Goal: Browse casually

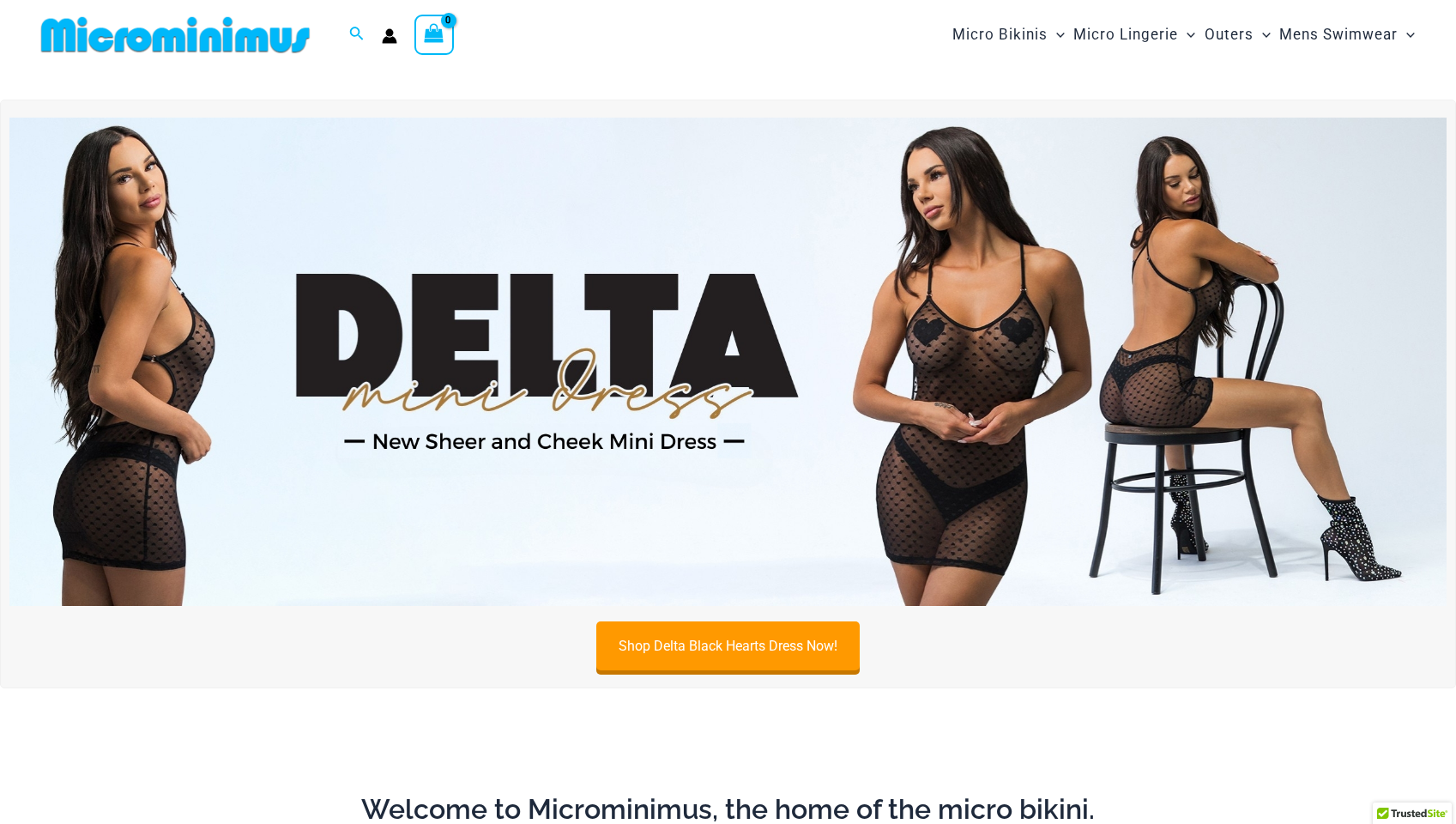
scroll to position [10, 0]
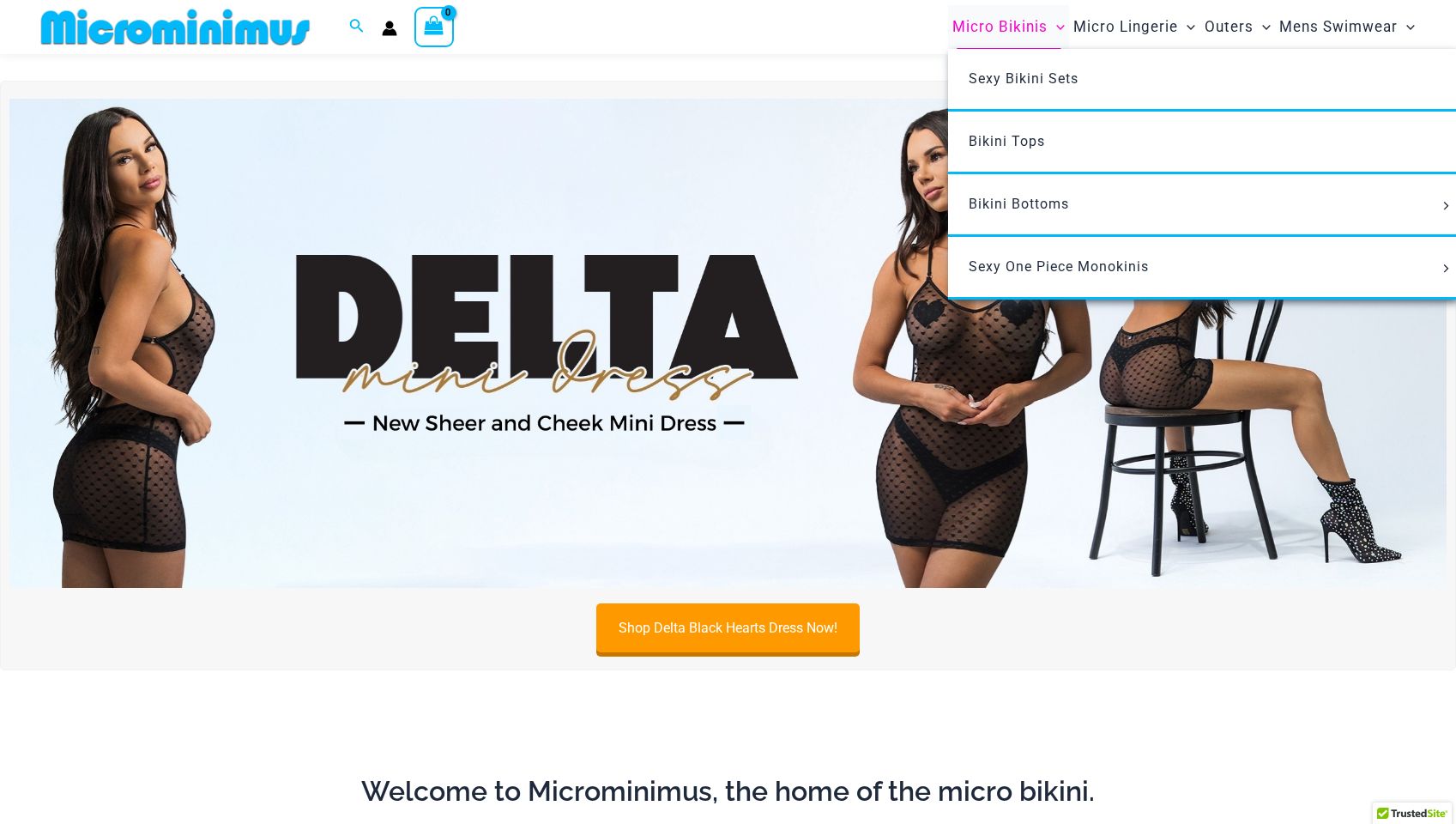
click at [1024, 16] on span "Micro Bikinis" at bounding box center [1000, 27] width 95 height 44
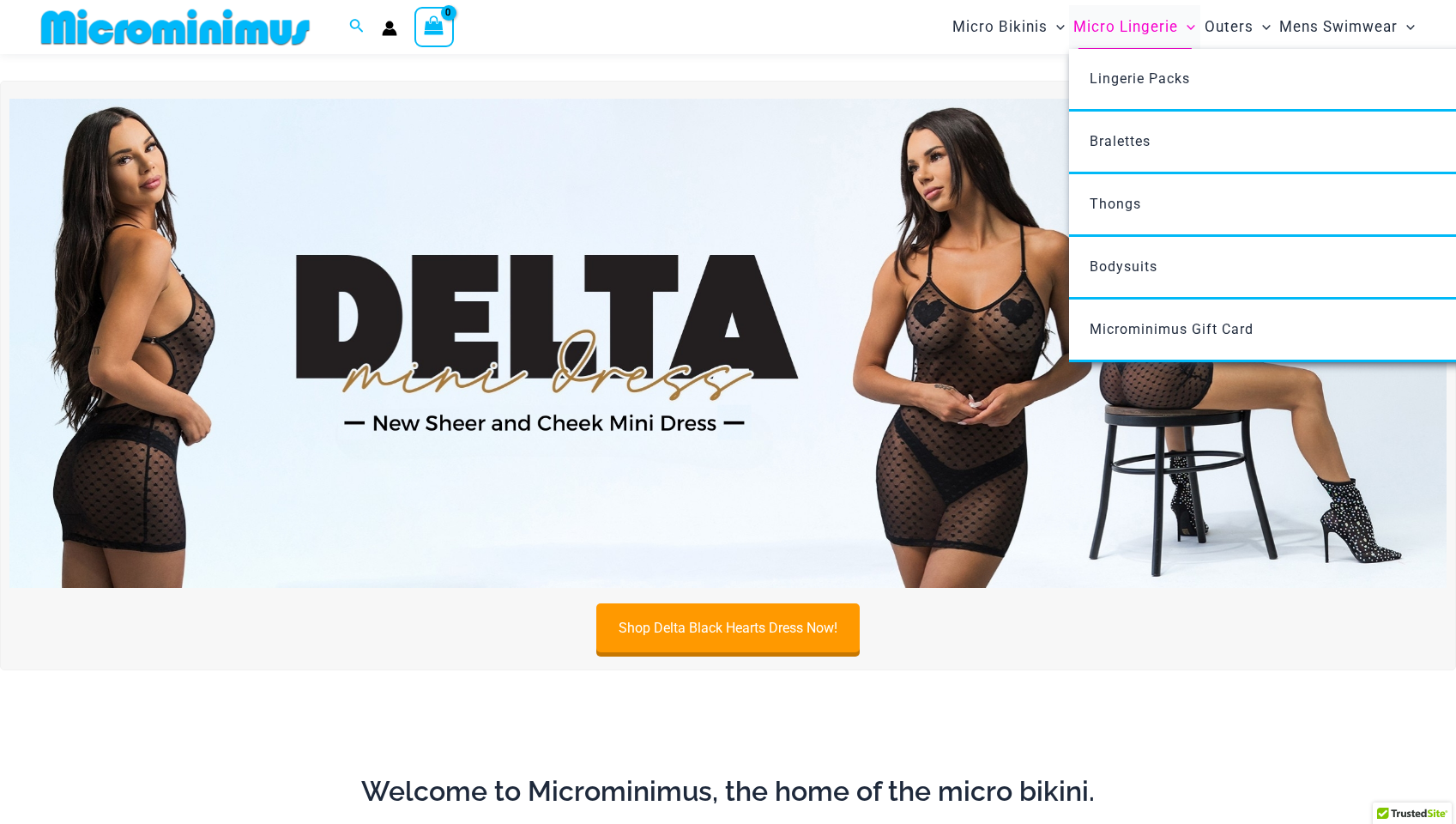
click at [1134, 31] on span "Micro Lingerie" at bounding box center [1126, 27] width 105 height 44
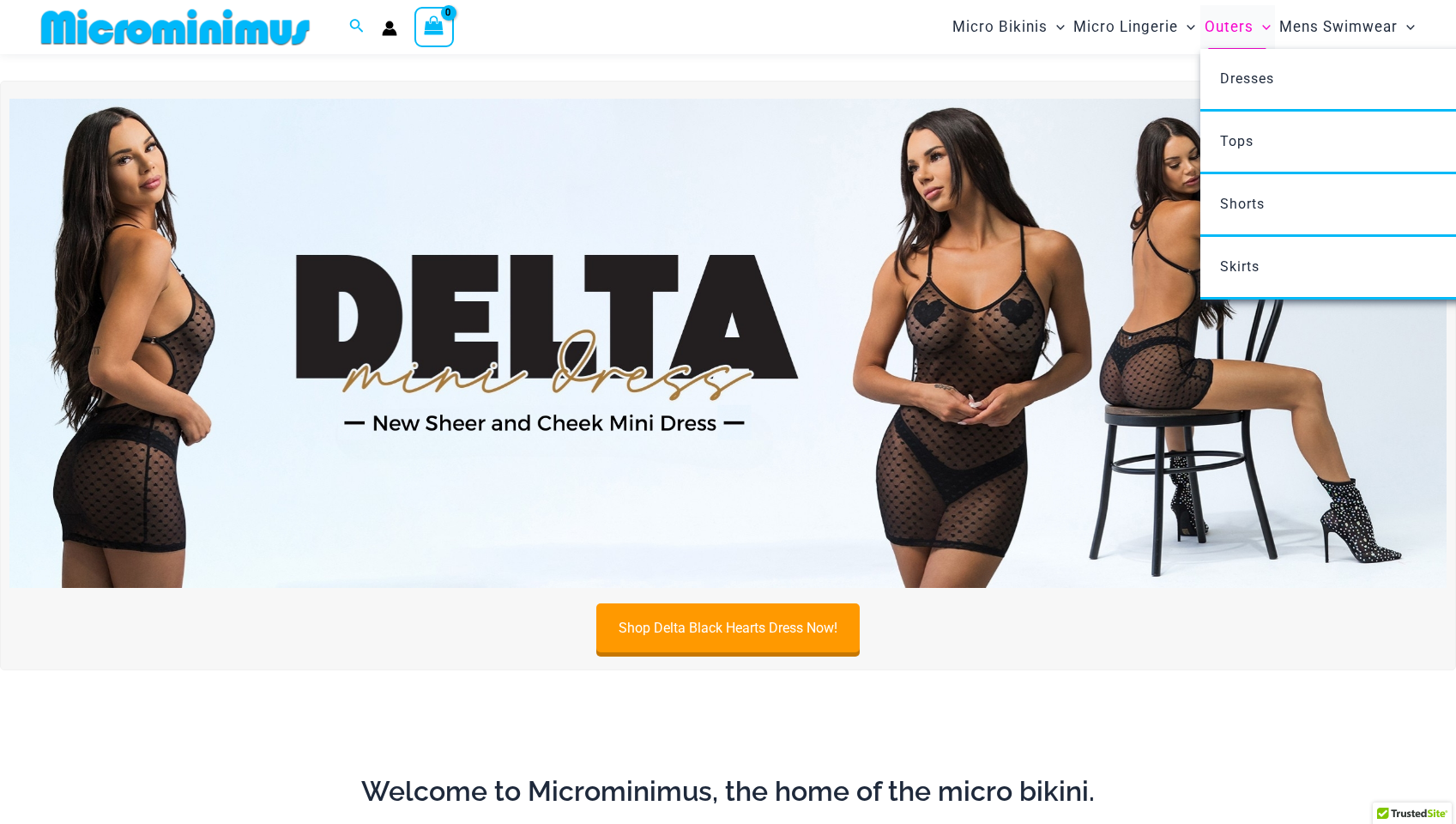
click at [1232, 45] on span "Outers" at bounding box center [1229, 27] width 49 height 44
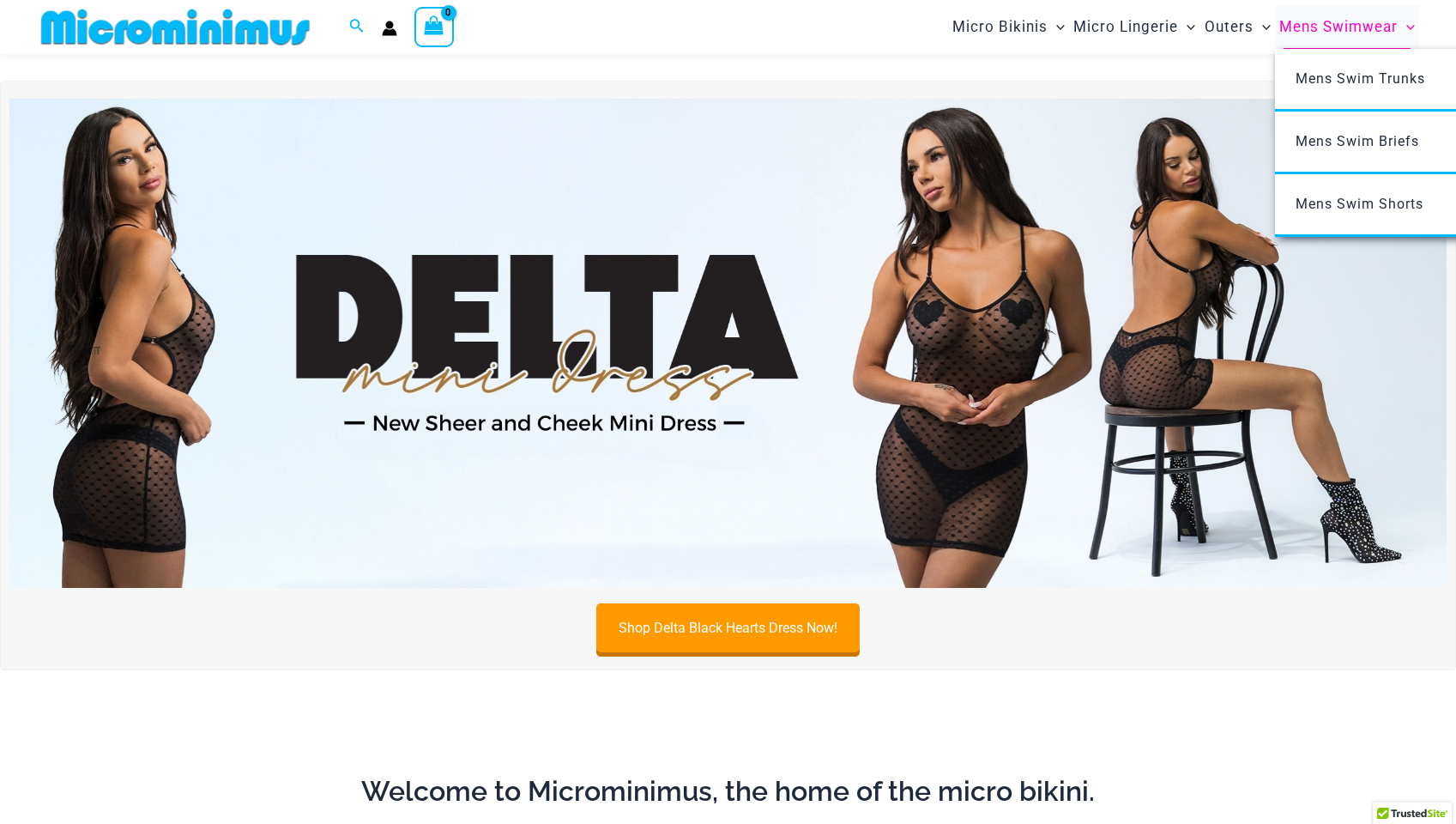
click at [1293, 34] on span "Mens Swimwear" at bounding box center [1338, 27] width 119 height 44
